Goal: Task Accomplishment & Management: Use online tool/utility

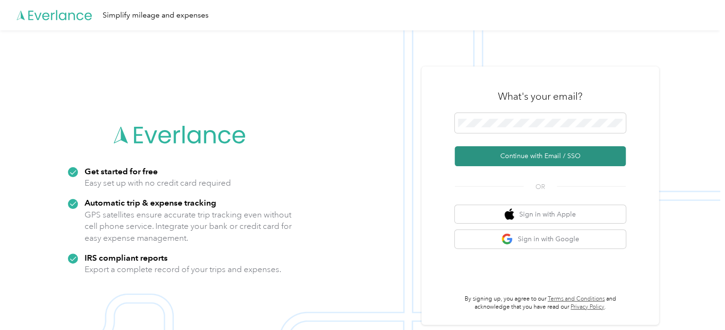
click at [565, 151] on button "Continue with Email / SSO" at bounding box center [539, 156] width 171 height 20
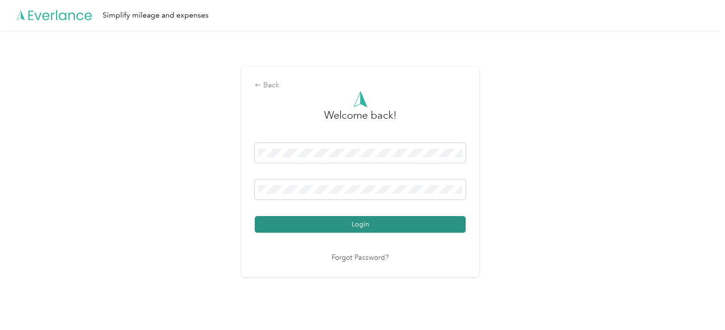
click at [386, 225] on button "Login" at bounding box center [360, 224] width 211 height 17
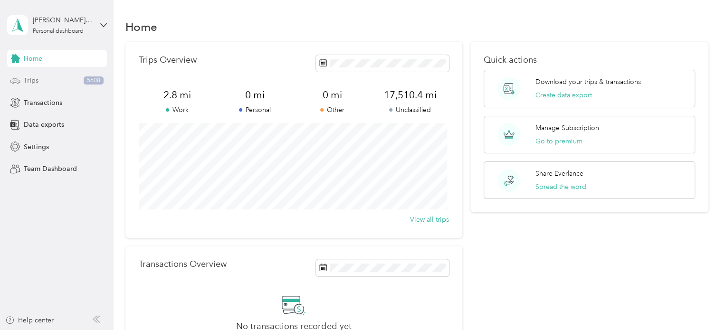
click at [28, 81] on span "Trips" at bounding box center [31, 81] width 15 height 10
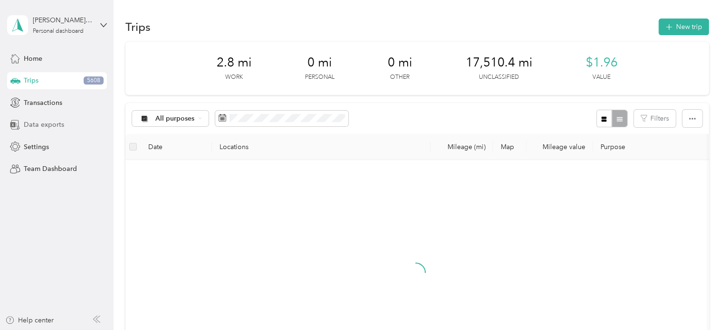
click at [47, 125] on span "Data exports" at bounding box center [44, 125] width 40 height 10
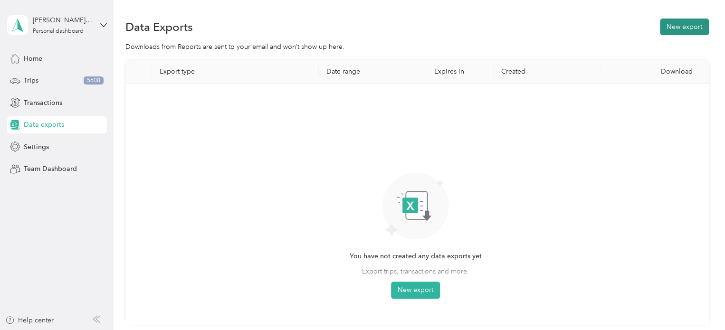
click at [676, 26] on button "New export" at bounding box center [684, 27] width 49 height 17
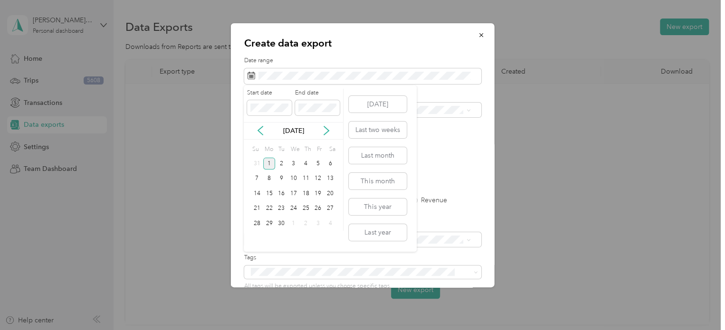
click at [259, 126] on div "Sep 2025" at bounding box center [293, 131] width 99 height 10
click at [260, 132] on icon at bounding box center [260, 130] width 5 height 9
click at [319, 163] on div "1" at bounding box center [318, 164] width 12 height 12
click at [256, 238] on div "31" at bounding box center [257, 239] width 12 height 12
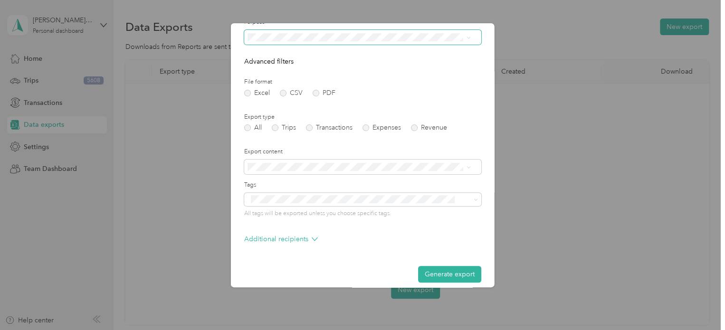
scroll to position [81, 0]
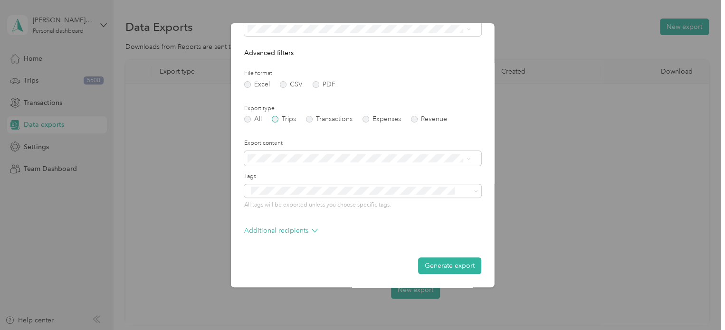
click at [274, 121] on label "Trips" at bounding box center [284, 119] width 24 height 7
click at [435, 267] on button "Generate export" at bounding box center [449, 265] width 63 height 17
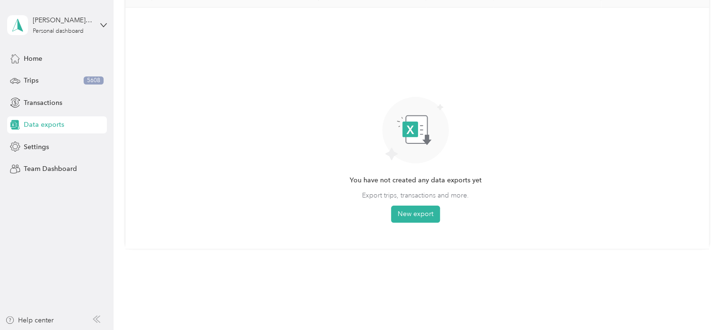
scroll to position [0, 0]
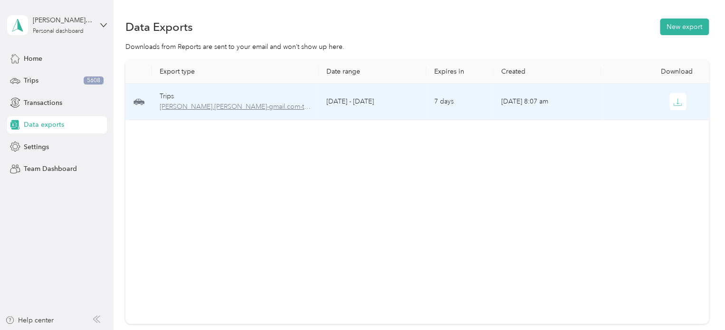
click at [204, 110] on span "[PERSON_NAME].[PERSON_NAME]-gmail.com-trips-2025-08-01-2025-08-31.xlsx" at bounding box center [235, 107] width 151 height 10
click at [673, 102] on icon "button" at bounding box center [677, 102] width 9 height 9
